Goal: Transaction & Acquisition: Purchase product/service

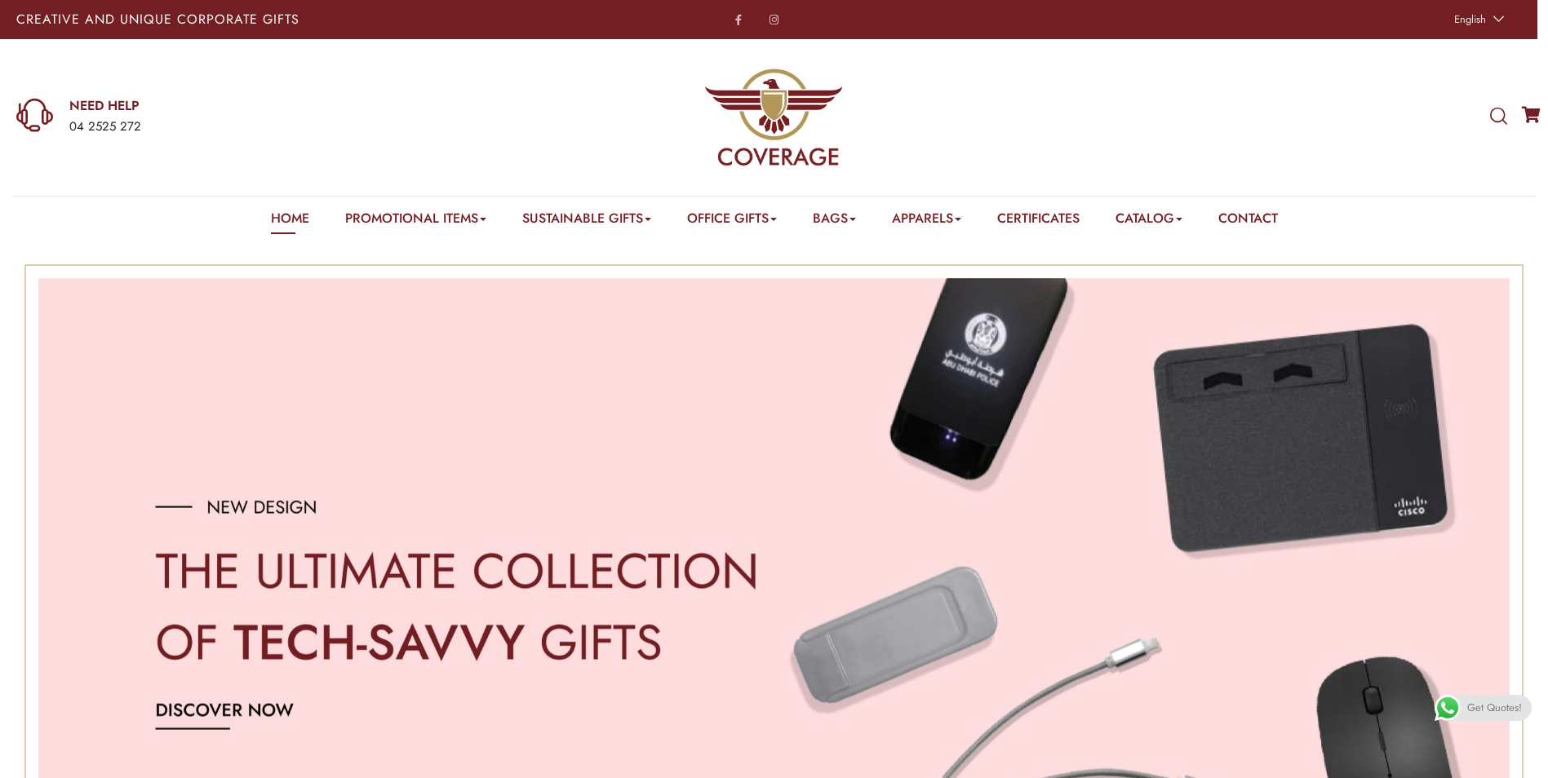
click at [1496, 115] on icon at bounding box center [1498, 117] width 17 height 18
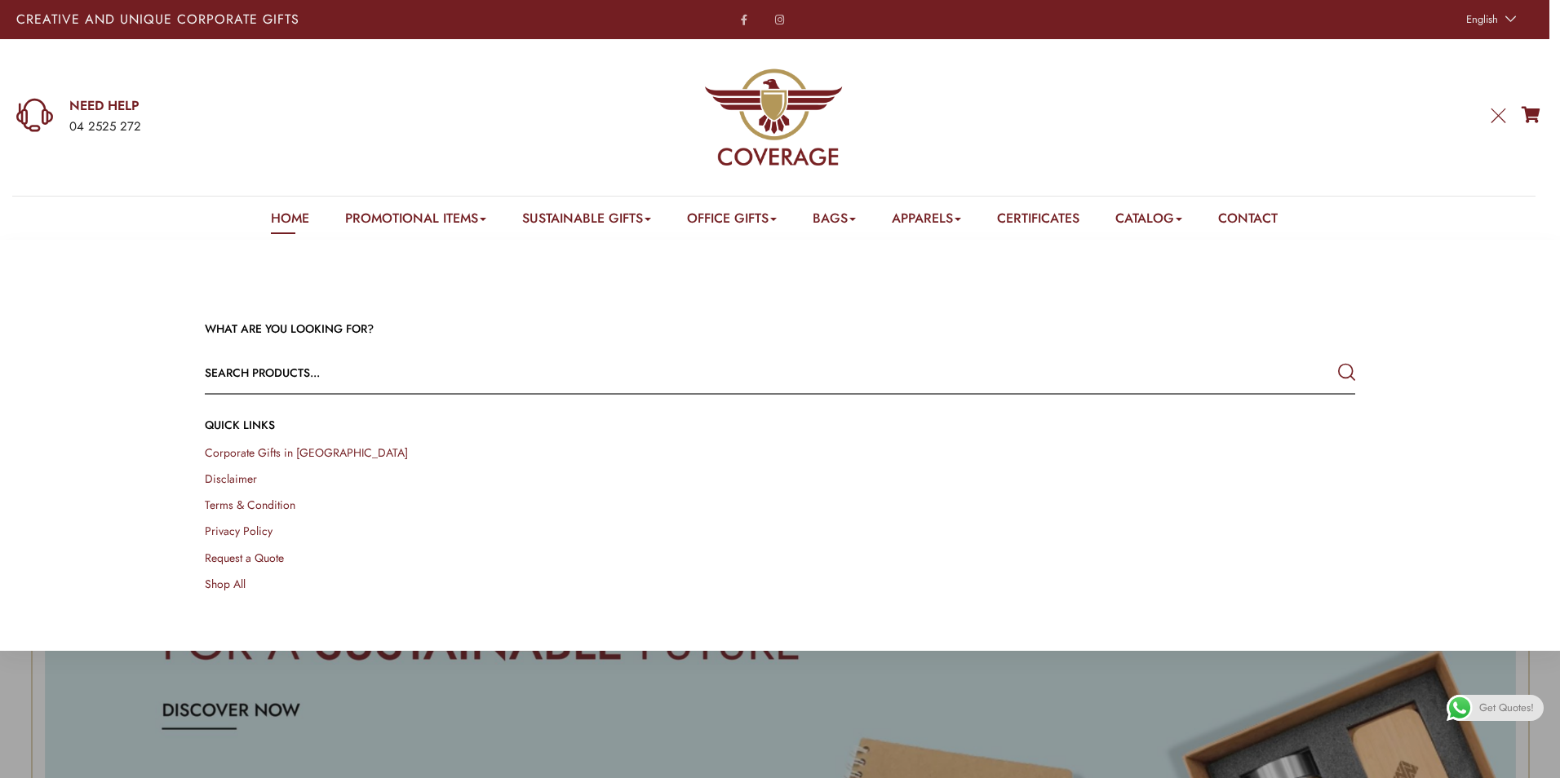
click at [1087, 361] on input "text" at bounding box center [665, 372] width 920 height 39
type input "bamboo charging station"
click at [1338, 358] on button "submit" at bounding box center [1346, 372] width 17 height 29
click at [485, 754] on div at bounding box center [780, 629] width 1560 height 778
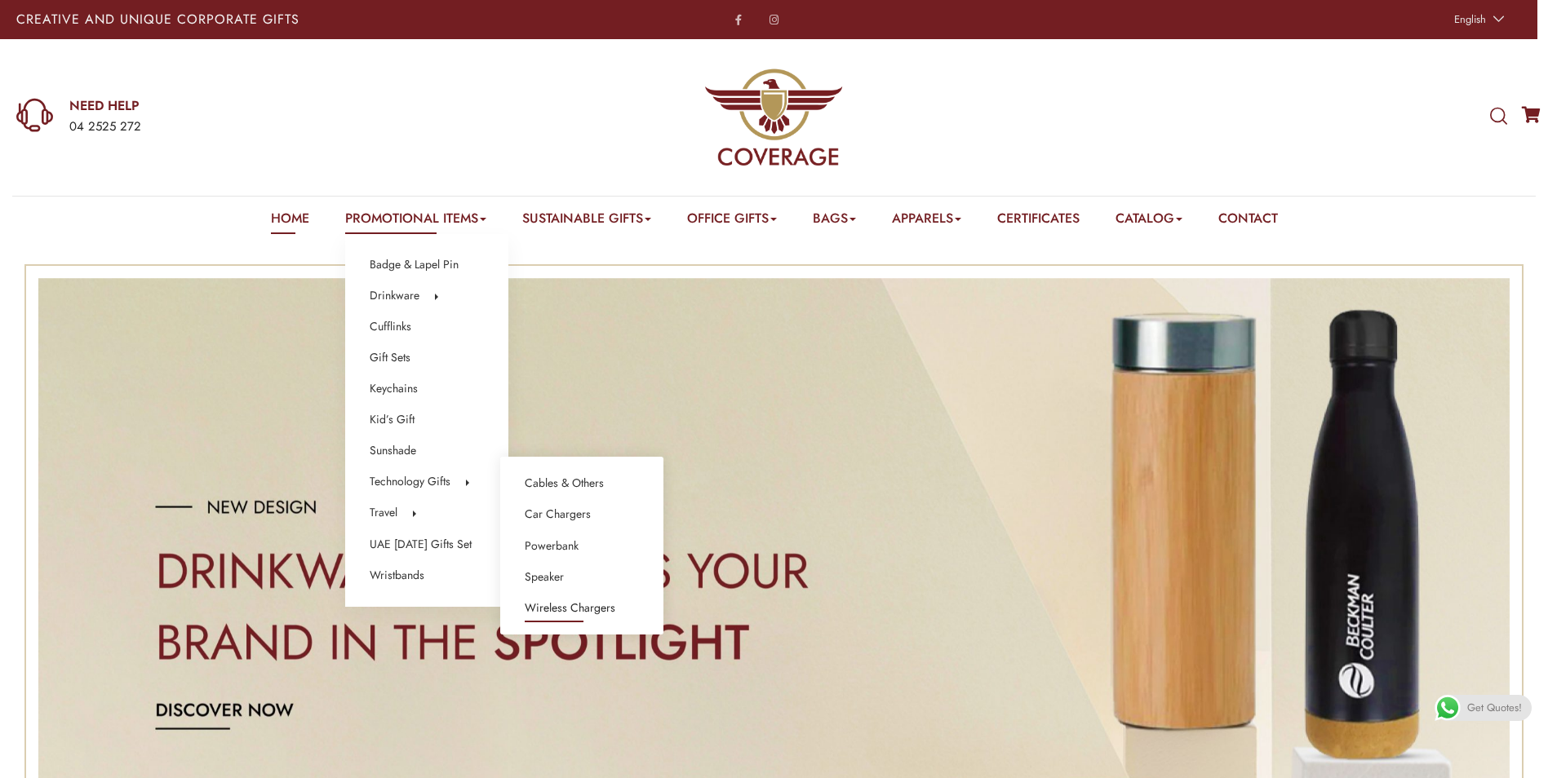
click at [596, 610] on link "Wireless Chargers" at bounding box center [570, 608] width 91 height 21
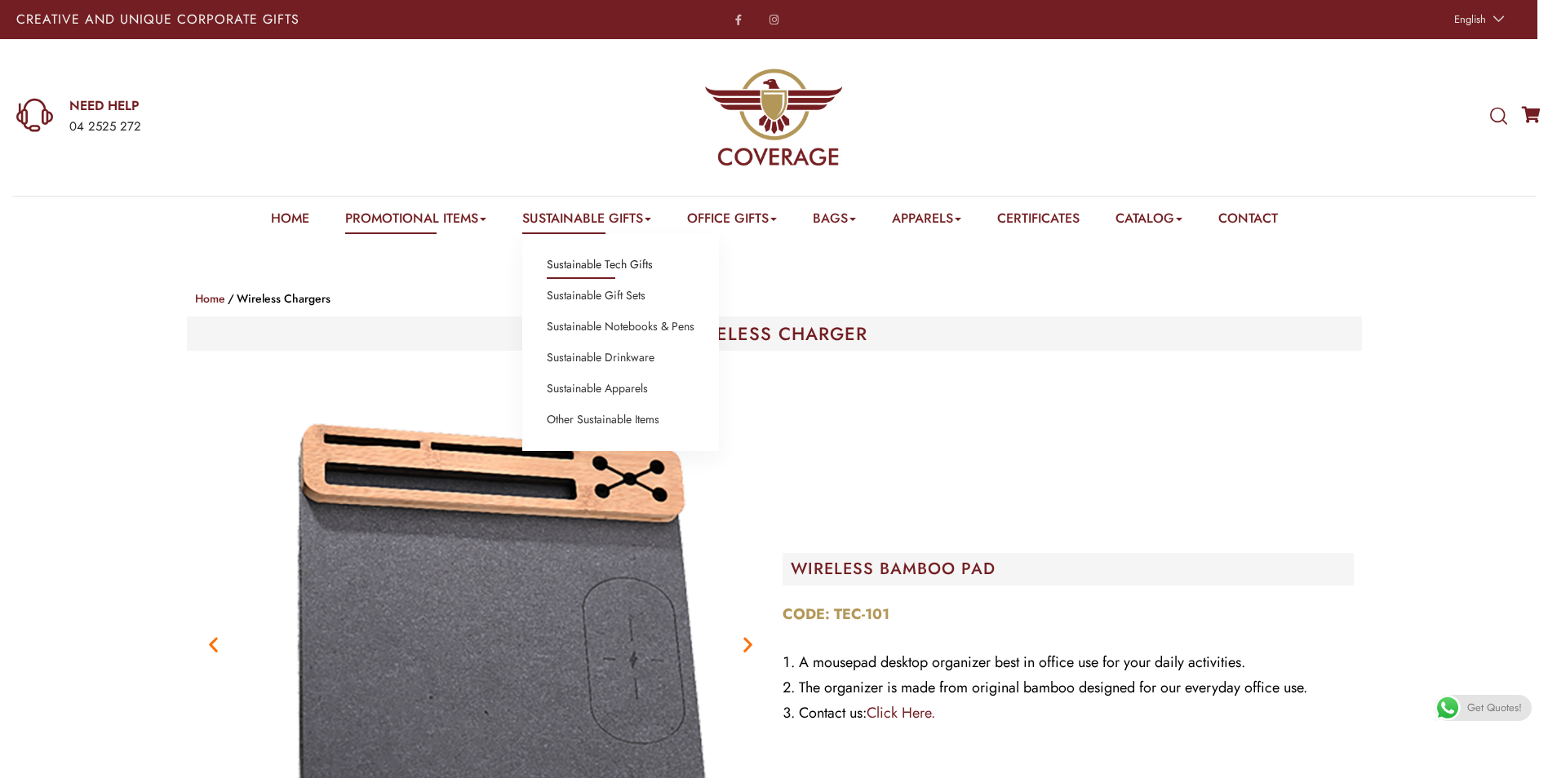
click at [636, 264] on link "Sustainable Tech Gifts" at bounding box center [600, 265] width 106 height 21
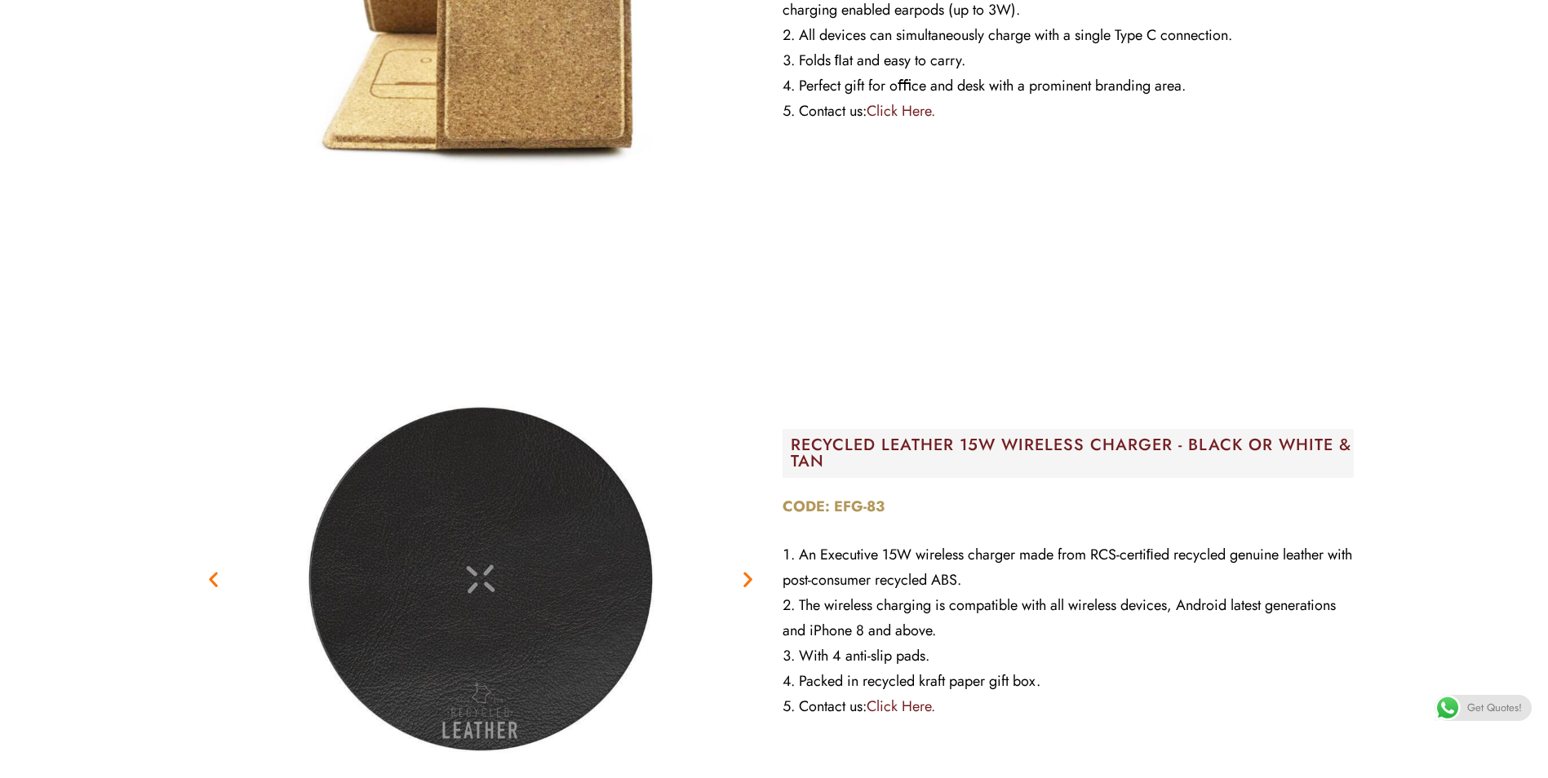
scroll to position [163, 0]
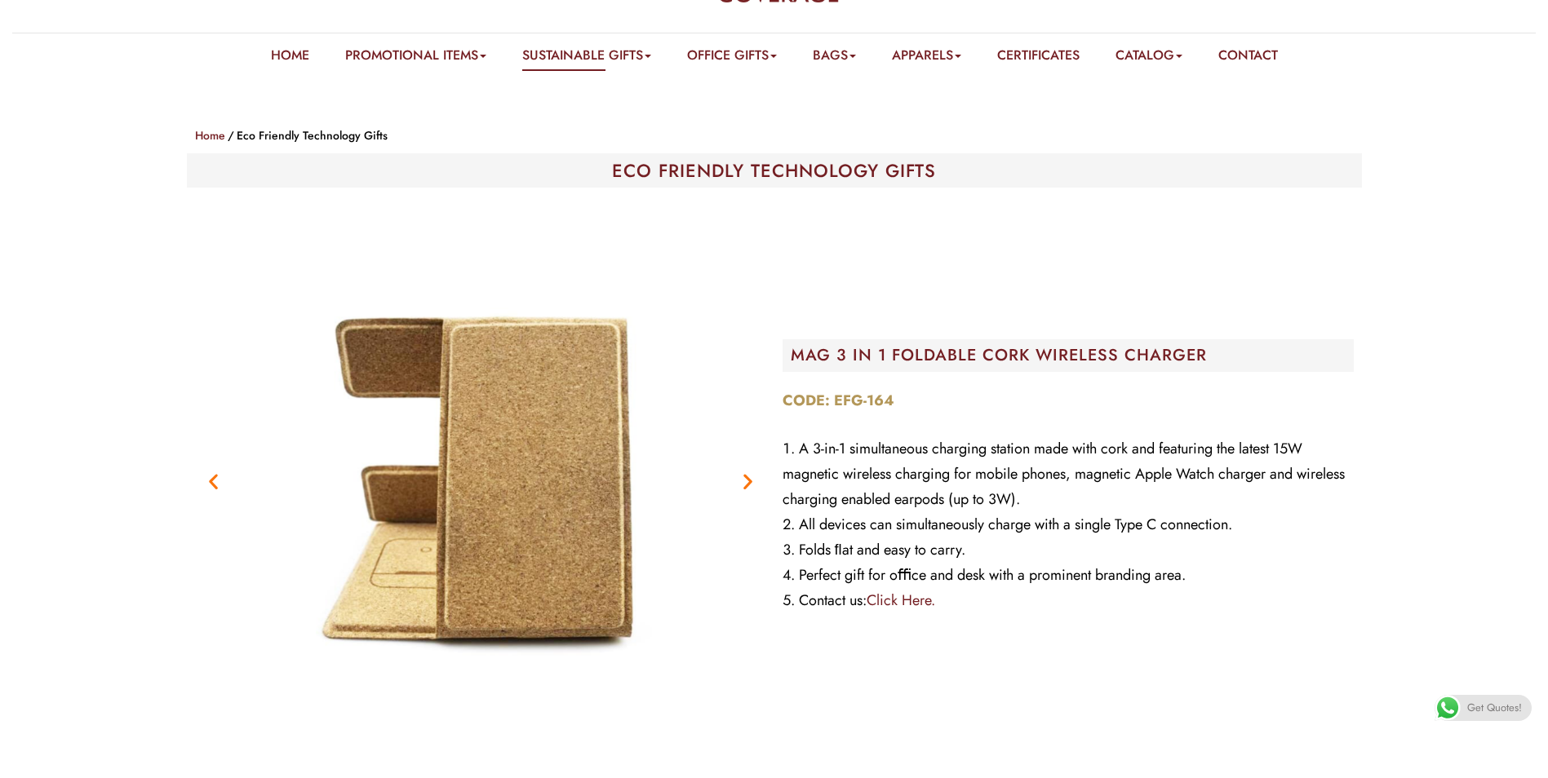
click at [753, 478] on icon "Next slide" at bounding box center [748, 481] width 20 height 20
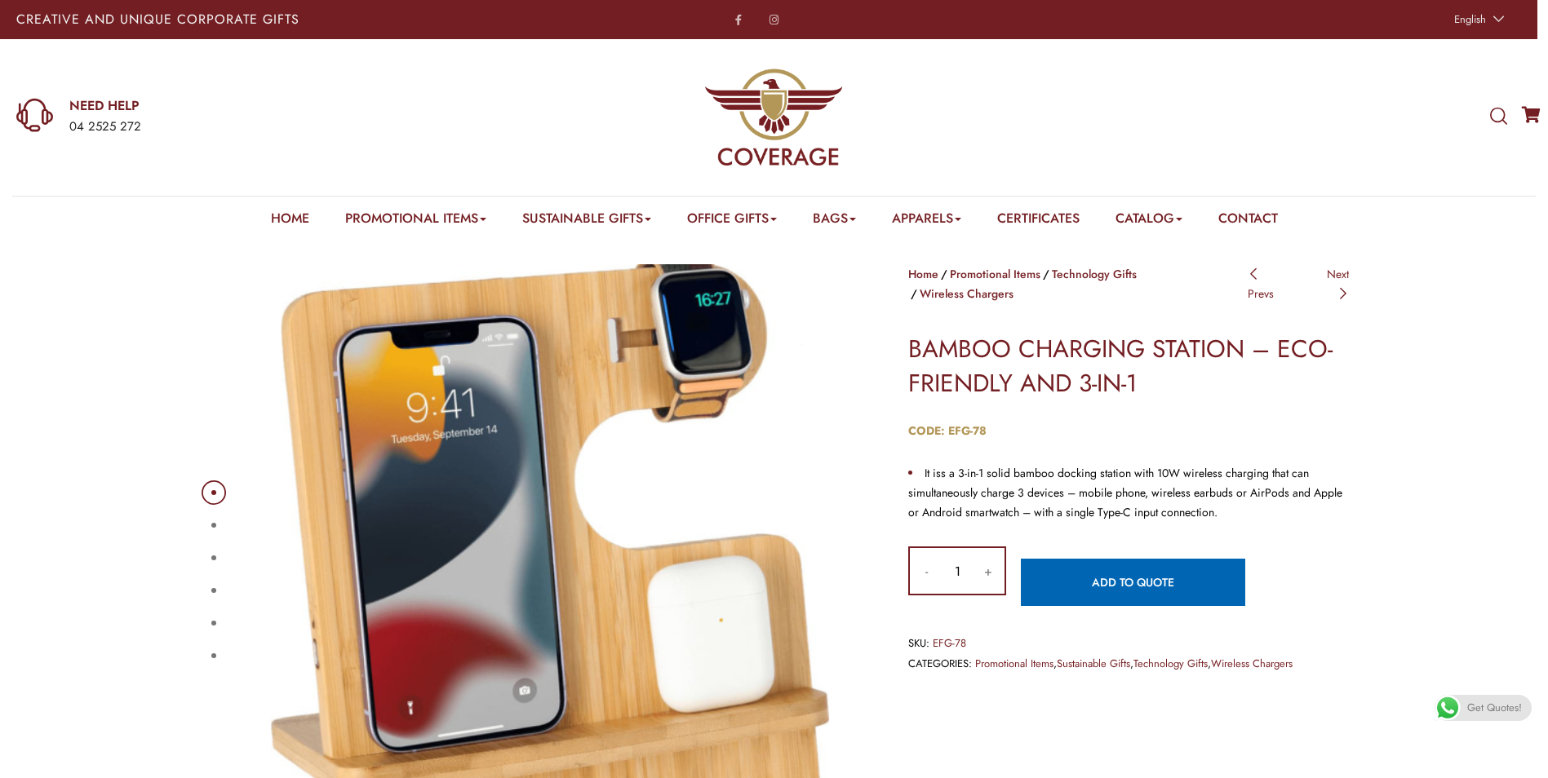
click at [211, 528] on button "2" at bounding box center [213, 525] width 5 height 5
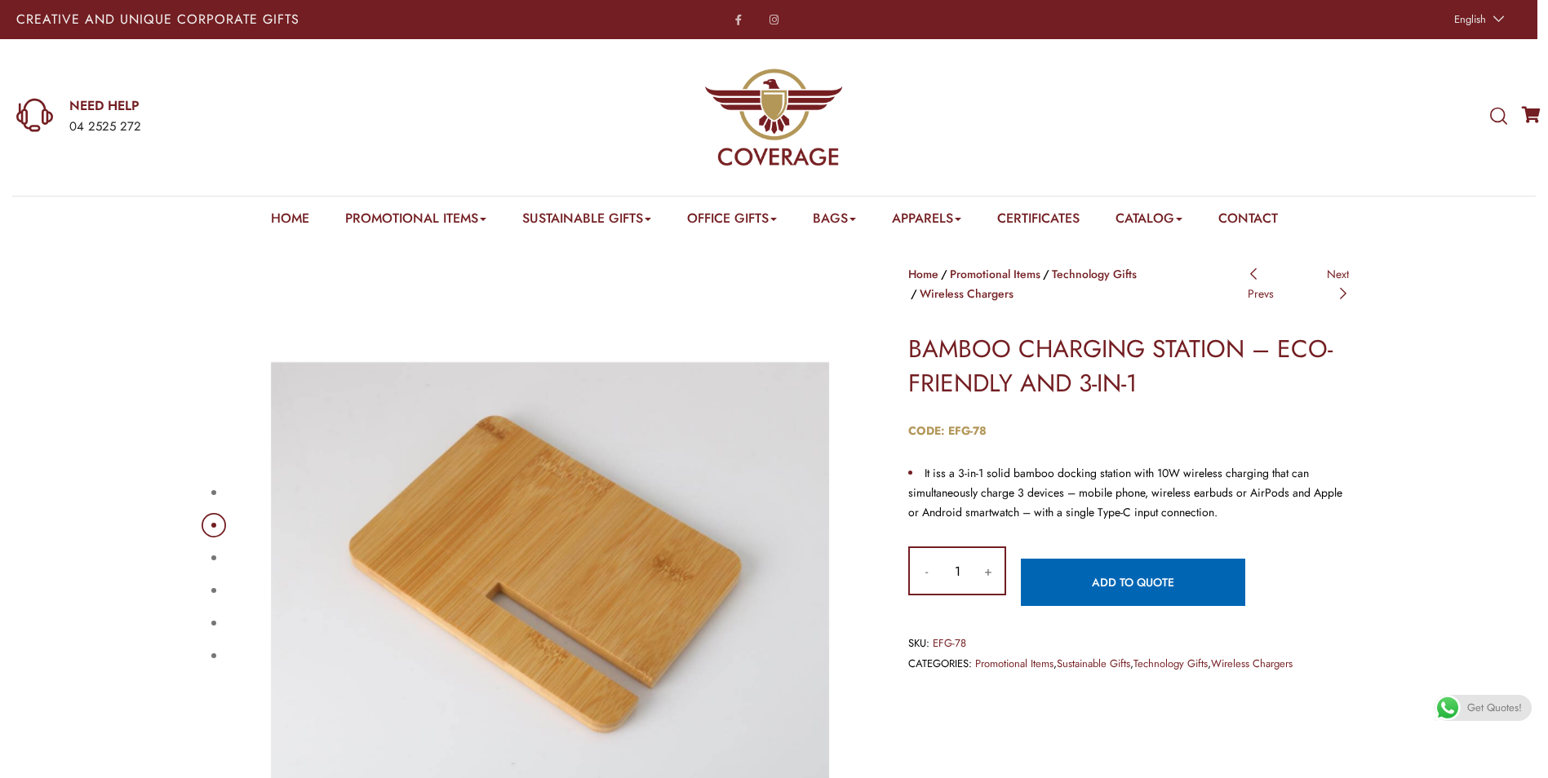
click at [206, 541] on div "1 2 3 4 5 6" at bounding box center [529, 574] width 661 height 620
click at [214, 561] on button "3" at bounding box center [213, 558] width 5 height 5
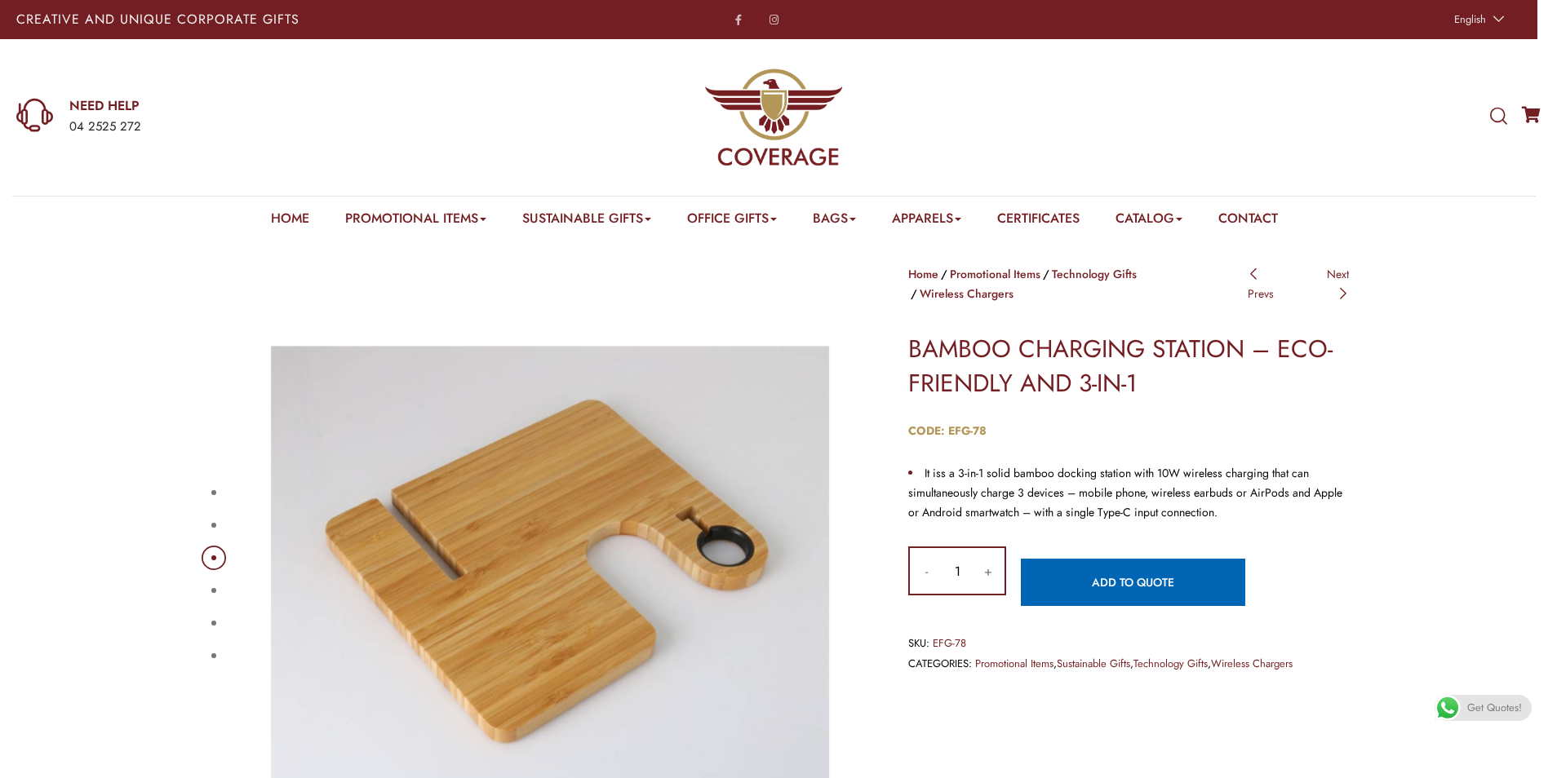
click at [213, 495] on button "1" at bounding box center [213, 492] width 5 height 5
